Goal: Contribute content

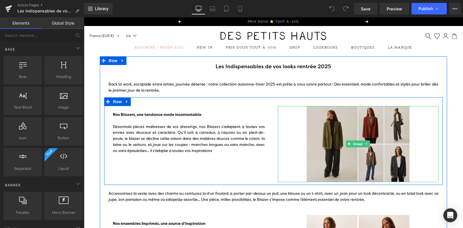
click at [333, 123] on img at bounding box center [358, 144] width 161 height 76
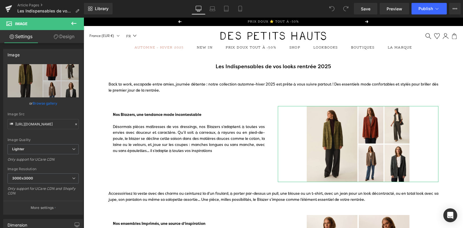
click at [58, 38] on link "Design" at bounding box center [64, 36] width 42 height 13
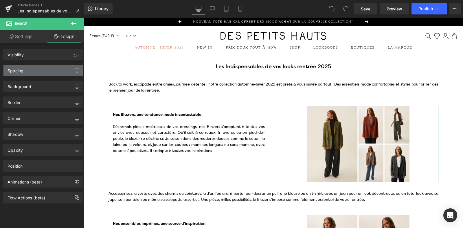
click at [36, 70] on div "Spacing" at bounding box center [42, 70] width 79 height 11
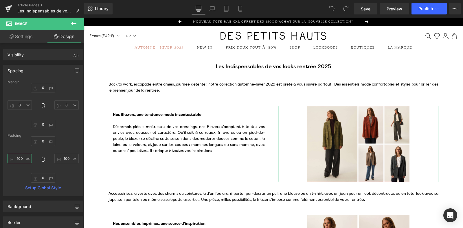
click at [18, 157] on input "100" at bounding box center [20, 159] width 24 height 10
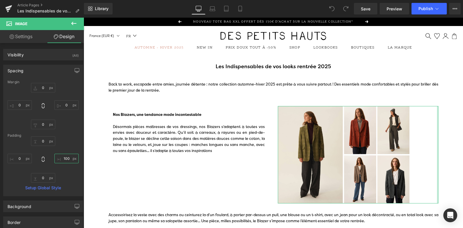
click at [64, 159] on input "100" at bounding box center [66, 159] width 24 height 10
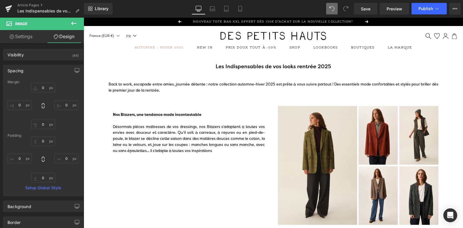
click at [331, 8] on icon at bounding box center [330, 6] width 1 height 1
type input "0"
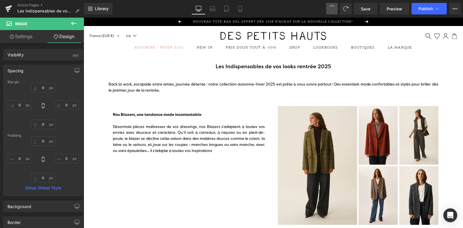
type input "0"
type input "34.7049"
type input "0"
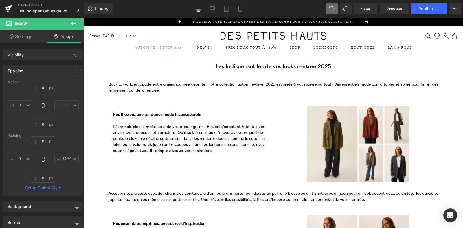
type input "0"
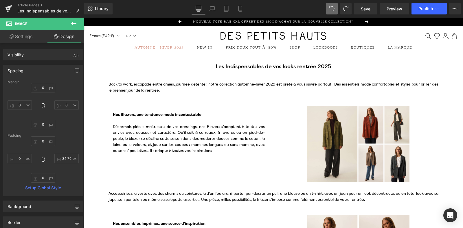
type input "100"
type input "0"
type input "57.6456"
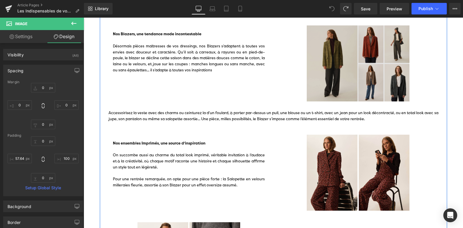
scroll to position [55, 0]
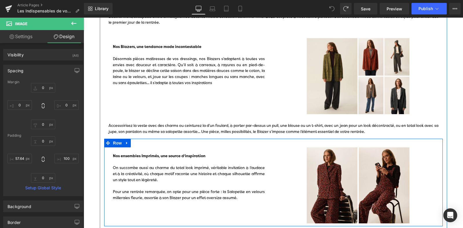
click at [272, 144] on div "Nos ensembles Imprimés, une source d’inspiration On succombe aussi au charme du…" at bounding box center [273, 183] width 339 height 88
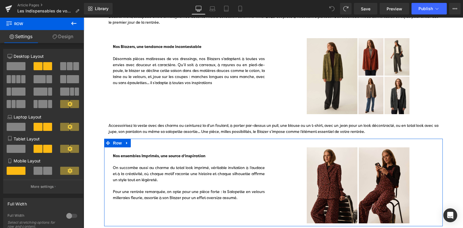
click at [71, 37] on link "Design" at bounding box center [63, 36] width 42 height 13
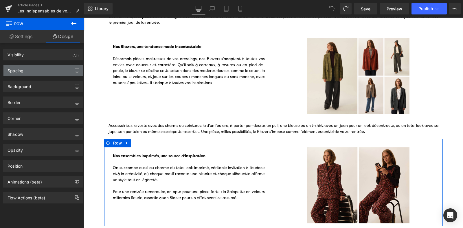
click at [42, 71] on div "Spacing" at bounding box center [42, 70] width 79 height 11
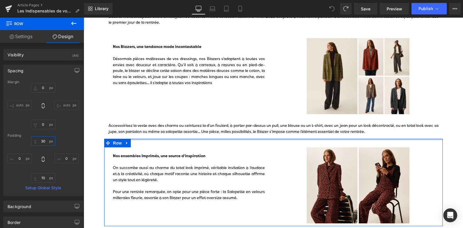
click at [45, 144] on input "30" at bounding box center [43, 142] width 24 height 10
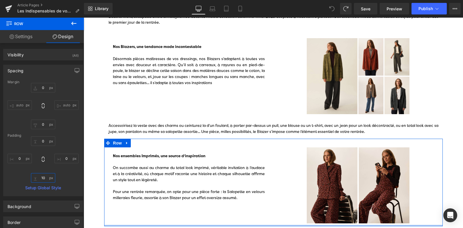
click at [42, 179] on input "10" at bounding box center [43, 178] width 24 height 10
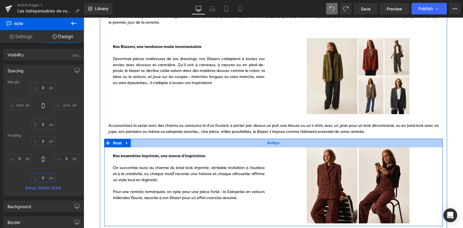
click at [188, 144] on div "NaNpx" at bounding box center [273, 143] width 339 height 9
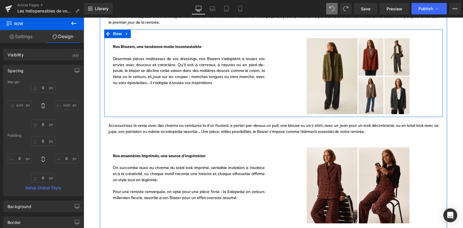
click at [149, 96] on div "Nos Blazers, une tendance mode incontestable Désormais pièces maîtresses de vos…" at bounding box center [273, 74] width 339 height 88
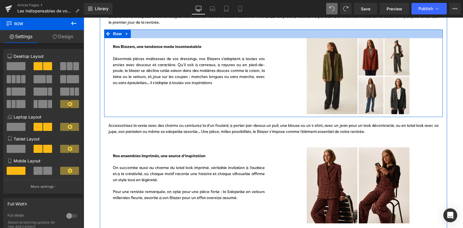
click at [139, 34] on div at bounding box center [273, 34] width 339 height 9
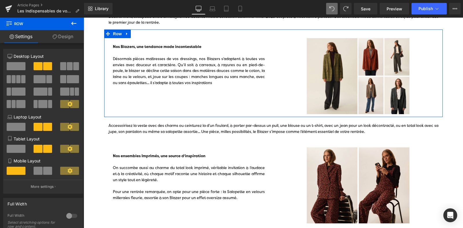
click at [70, 32] on link "Design" at bounding box center [63, 36] width 42 height 13
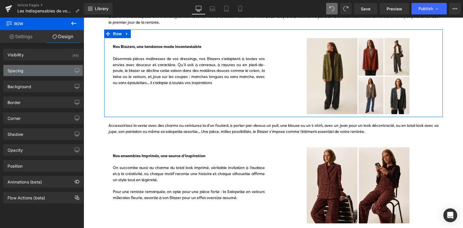
click at [40, 70] on div "Spacing" at bounding box center [42, 70] width 79 height 11
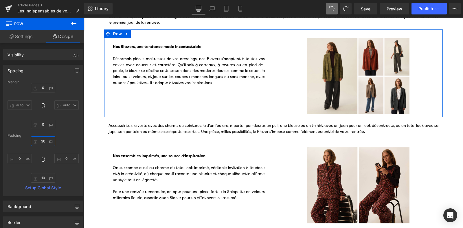
click at [43, 144] on input "30" at bounding box center [43, 142] width 24 height 10
click at [44, 177] on input "10" at bounding box center [43, 178] width 24 height 10
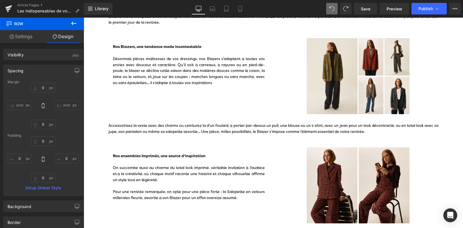
click at [84, 17] on div "NaNpx" at bounding box center [84, 17] width 0 height 0
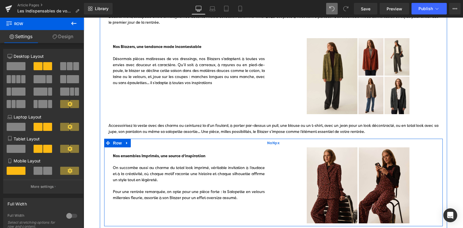
click at [204, 143] on div "NaNpx" at bounding box center [273, 143] width 339 height 9
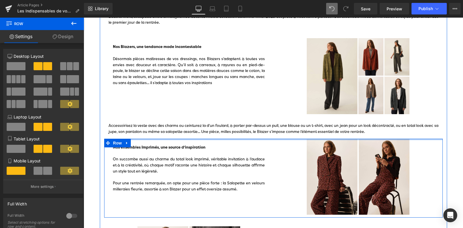
drag, startPoint x: 204, startPoint y: 143, endPoint x: 209, endPoint y: 132, distance: 12.6
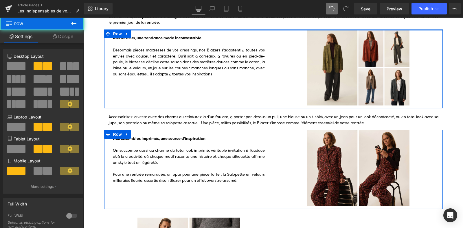
drag, startPoint x: 230, startPoint y: 34, endPoint x: 233, endPoint y: 21, distance: 13.3
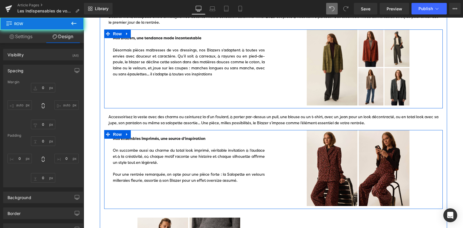
type input "0"
type input "10"
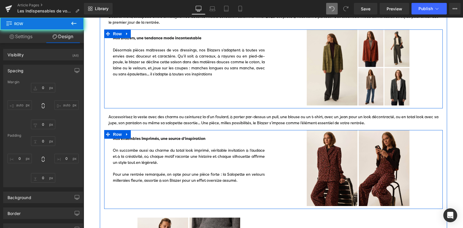
type input "0"
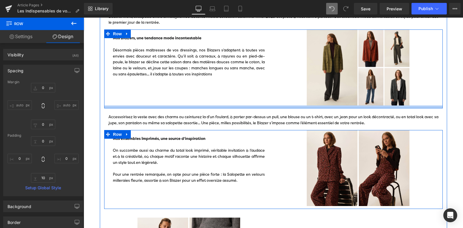
type input "0px"
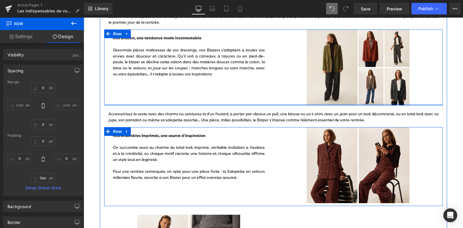
drag, startPoint x: 247, startPoint y: 106, endPoint x: 248, endPoint y: 96, distance: 9.3
click at [248, 96] on div "Nos Blazers, une tendance mode incontestable Désormais pièces maîtresses de vos…" at bounding box center [273, 68] width 339 height 76
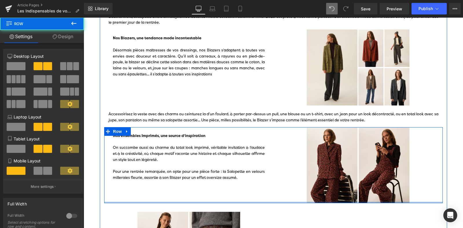
drag, startPoint x: 260, startPoint y: 199, endPoint x: 260, endPoint y: 193, distance: 5.5
click at [260, 193] on div "Nos ensembles Imprimés, une source d’inspiration On succombe aussi au charme du…" at bounding box center [273, 165] width 339 height 76
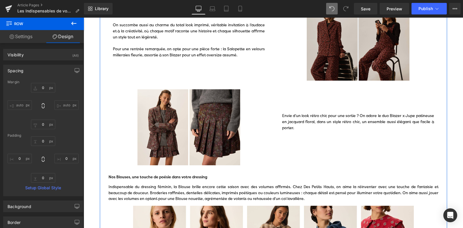
scroll to position [178, 0]
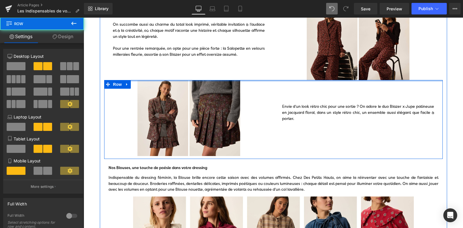
drag, startPoint x: 266, startPoint y: 85, endPoint x: 267, endPoint y: 66, distance: 19.1
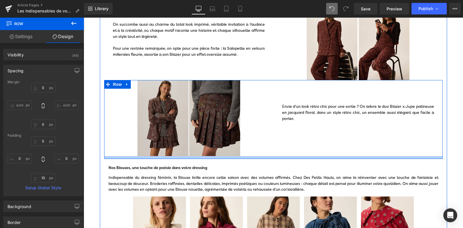
type input "0px"
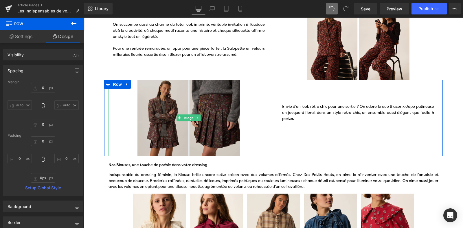
drag, startPoint x: 247, startPoint y: 158, endPoint x: 250, endPoint y: 142, distance: 15.6
click at [250, 142] on div "Image Envie d’un look rétro chic pour une sortie ? On adore le duo Blazer x Jup…" at bounding box center [273, 118] width 339 height 76
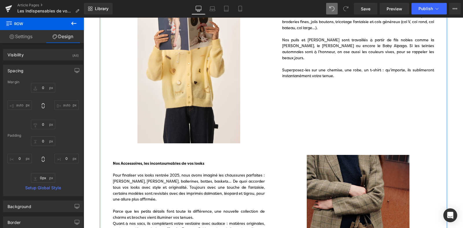
scroll to position [475, 0]
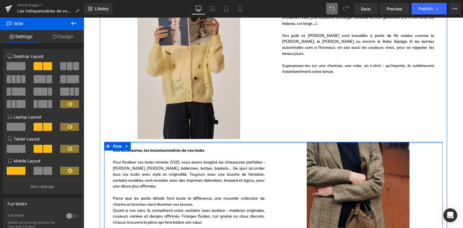
drag, startPoint x: 221, startPoint y: 143, endPoint x: 222, endPoint y: 117, distance: 26.1
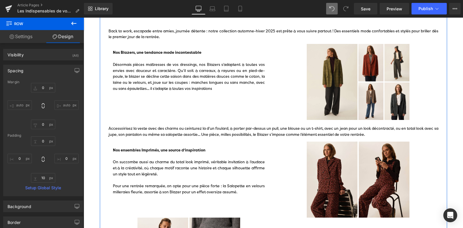
scroll to position [0, 0]
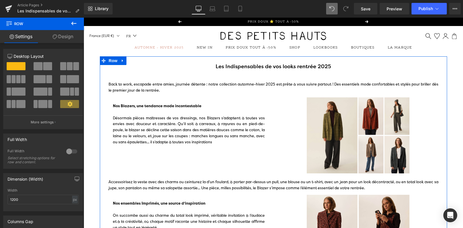
click at [75, 36] on link "Design" at bounding box center [63, 36] width 42 height 13
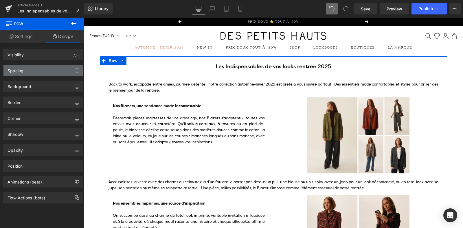
click at [38, 74] on div "Spacing" at bounding box center [42, 70] width 79 height 11
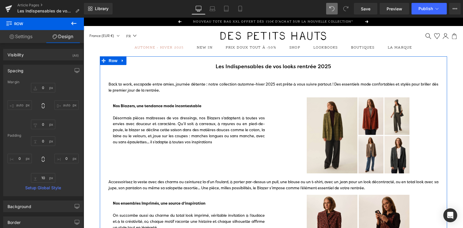
click at [194, 62] on div "Les Indispensables de vos looks rentrée 2025 Text Block" at bounding box center [274, 66] width 330 height 9
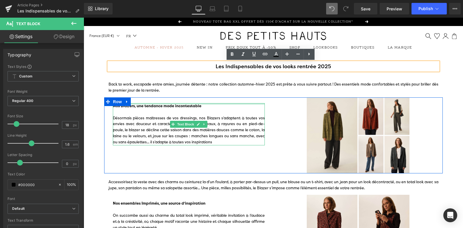
click at [176, 104] on div at bounding box center [189, 103] width 152 height 1
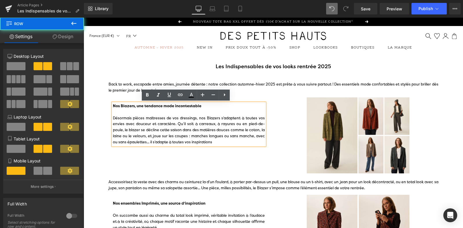
click at [137, 155] on div "Nos Blazers, une tendance mode incontestable Désormais pièces maîtresses de vos…" at bounding box center [273, 136] width 339 height 76
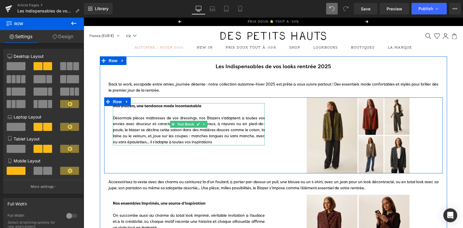
click at [160, 113] on div "Nos Blazers, une tendance mode incontestable" at bounding box center [189, 109] width 152 height 12
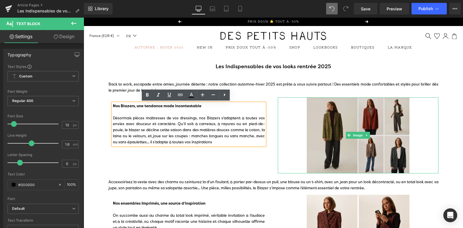
click at [342, 109] on img at bounding box center [358, 136] width 161 height 76
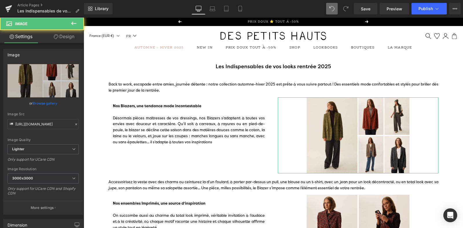
click at [70, 38] on link "Design" at bounding box center [64, 36] width 42 height 13
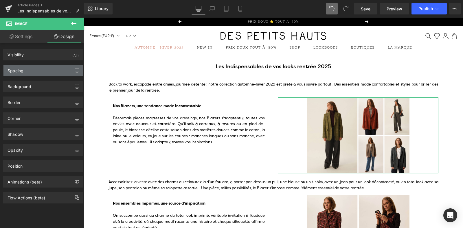
click at [36, 73] on div "Spacing" at bounding box center [42, 70] width 79 height 11
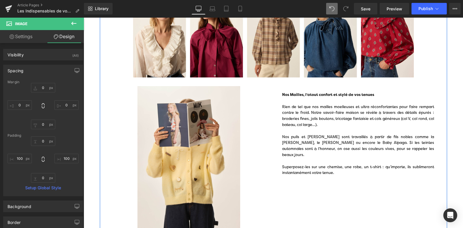
scroll to position [395, 0]
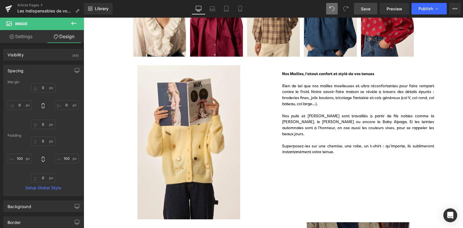
click at [367, 7] on span "Save" at bounding box center [366, 9] width 10 height 6
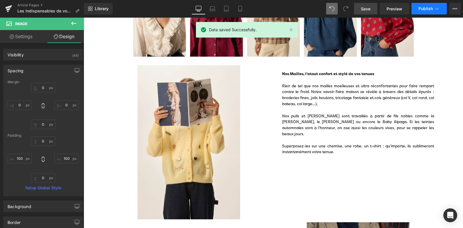
click at [425, 9] on span "Publish" at bounding box center [426, 8] width 14 height 5
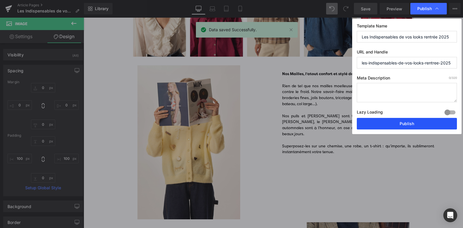
click at [395, 123] on button "Publish" at bounding box center [407, 124] width 100 height 12
